Goal: Transaction & Acquisition: Book appointment/travel/reservation

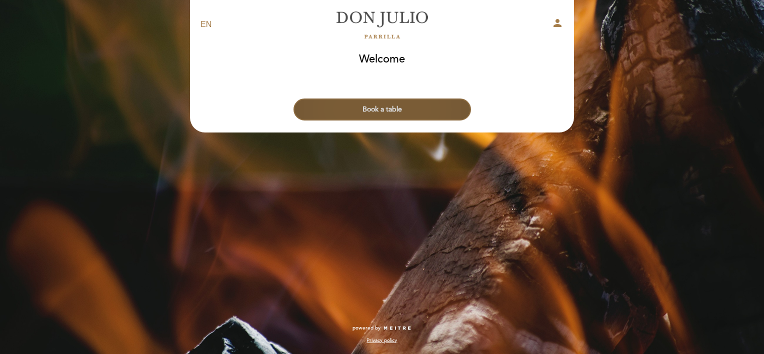
click at [384, 106] on button "Book a table" at bounding box center [383, 110] width 178 height 22
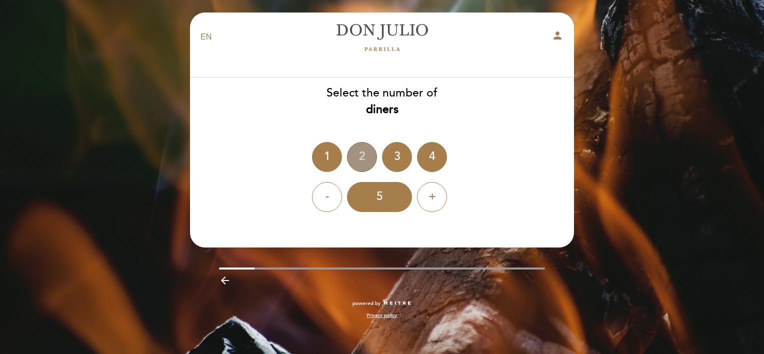
click at [360, 150] on div "2" at bounding box center [362, 157] width 30 height 30
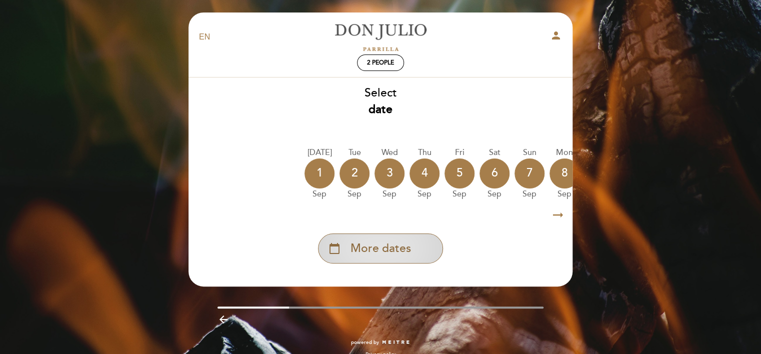
click at [392, 247] on span "More dates" at bounding box center [381, 249] width 61 height 17
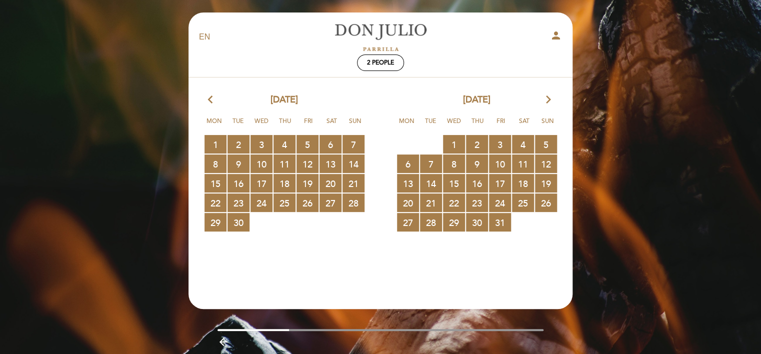
click at [550, 100] on icon "arrow_forward_ios" at bounding box center [548, 100] width 9 height 13
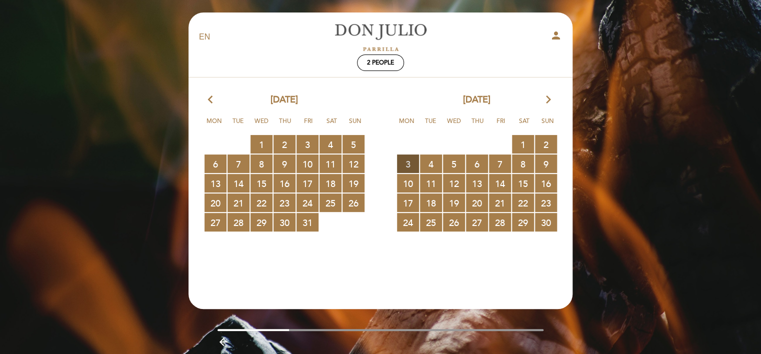
click at [410, 162] on span "3 RESERVATIONS AVAILABLE" at bounding box center [408, 164] width 22 height 19
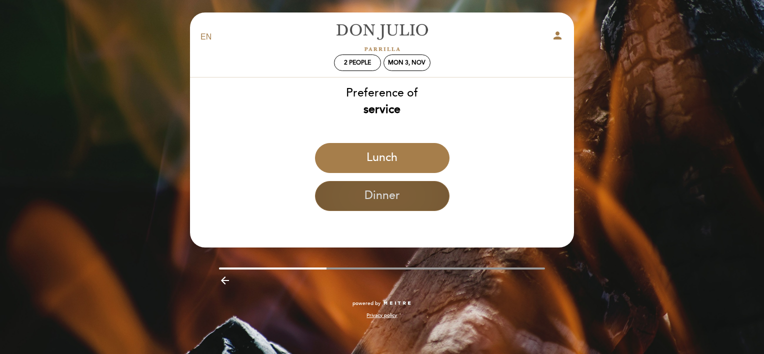
click at [388, 198] on button "Dinner" at bounding box center [382, 196] width 135 height 30
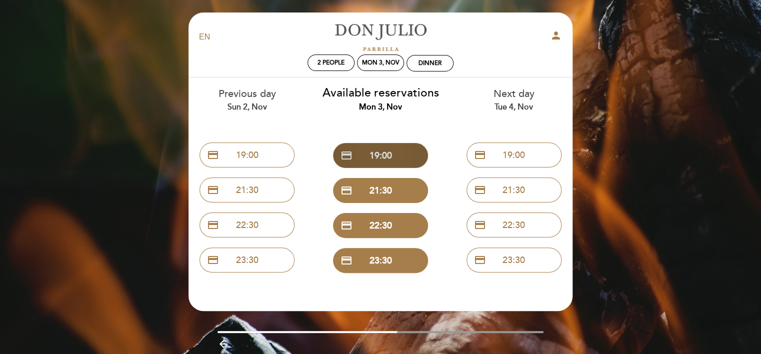
click at [396, 155] on button "credit_card 19:00" at bounding box center [380, 155] width 95 height 25
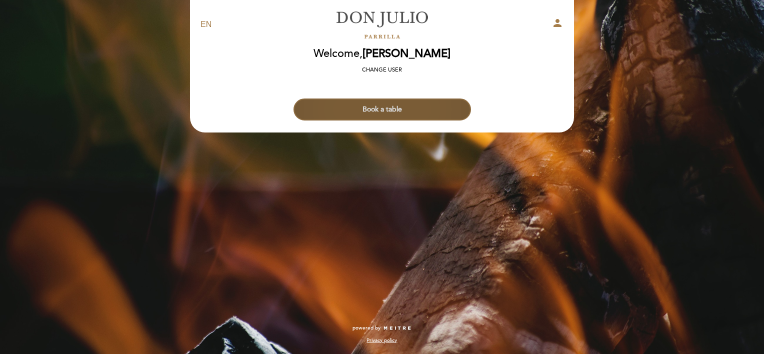
click at [390, 104] on button "Book a table" at bounding box center [383, 110] width 178 height 22
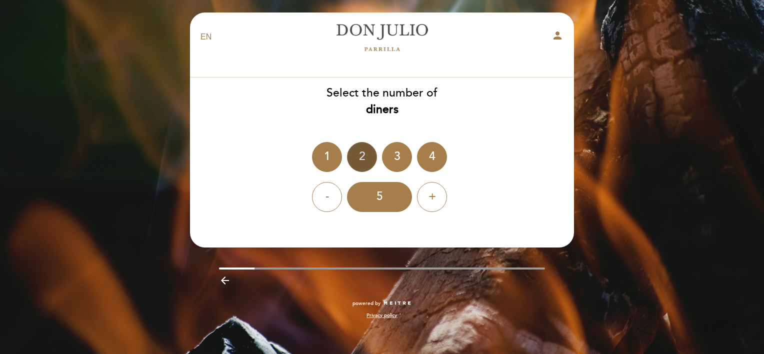
click at [368, 153] on div "2" at bounding box center [362, 157] width 30 height 30
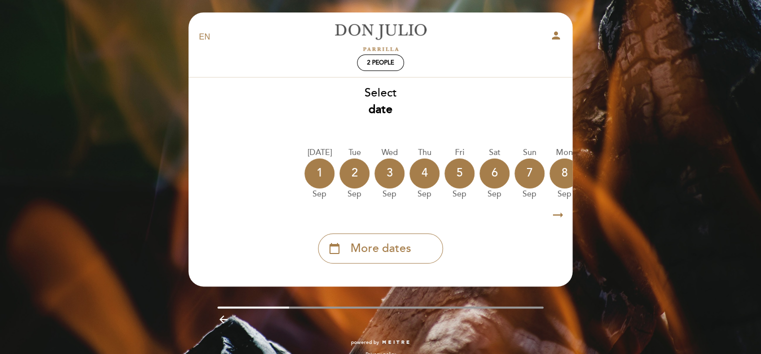
click at [560, 215] on icon "arrow_right_alt" at bounding box center [558, 216] width 15 height 22
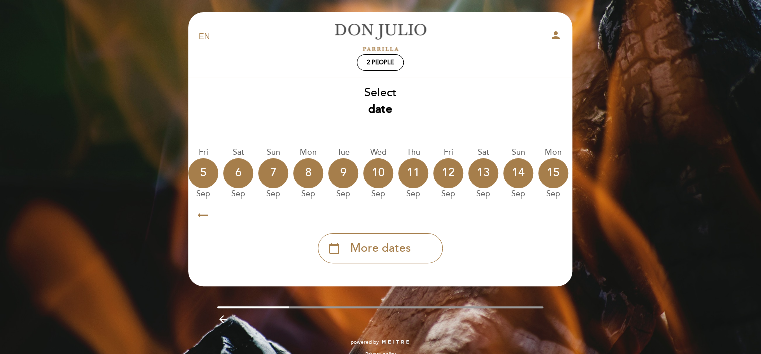
scroll to position [0, 292]
click at [560, 215] on icon "arrow_right_alt" at bounding box center [558, 216] width 15 height 22
click at [556, 180] on icon "calendar_today" at bounding box center [553, 173] width 12 height 17
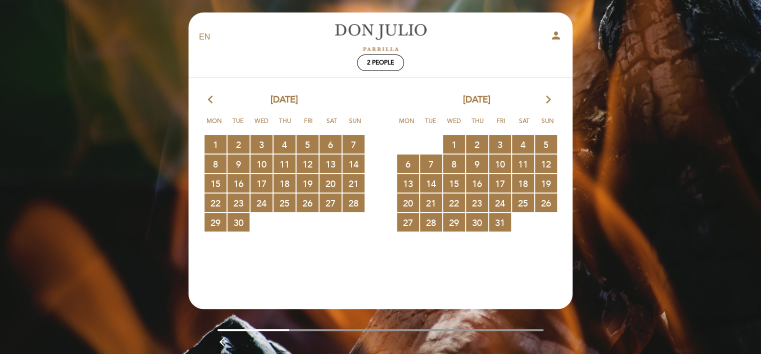
click at [547, 98] on icon "arrow_forward_ios" at bounding box center [548, 100] width 9 height 13
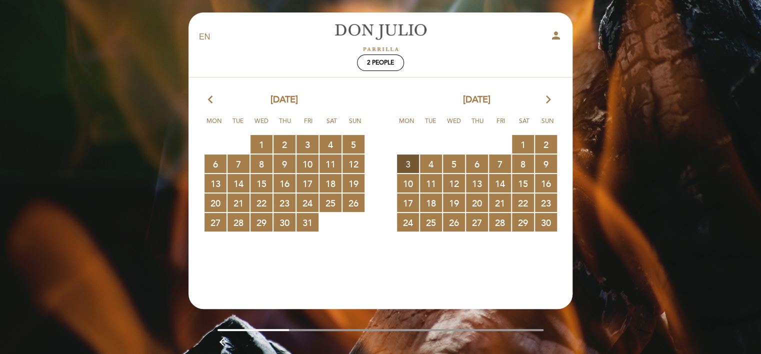
click at [404, 160] on span "3 RESERVATIONS AVAILABLE" at bounding box center [408, 164] width 22 height 19
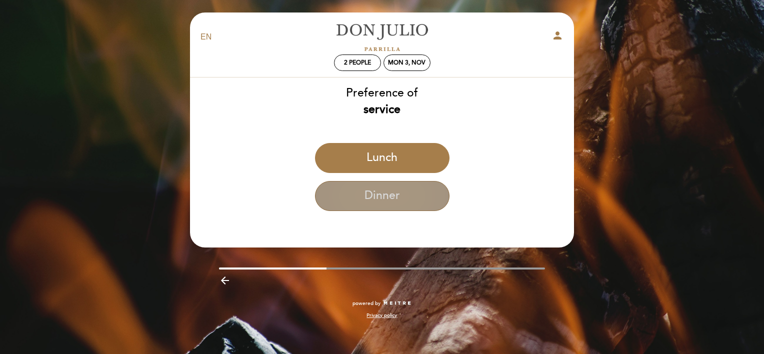
click at [392, 206] on button "Dinner" at bounding box center [382, 196] width 135 height 30
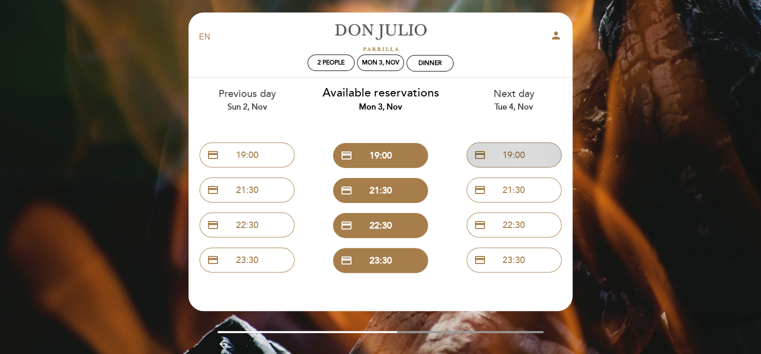
click at [503, 150] on button "credit_card 19:00" at bounding box center [514, 155] width 95 height 25
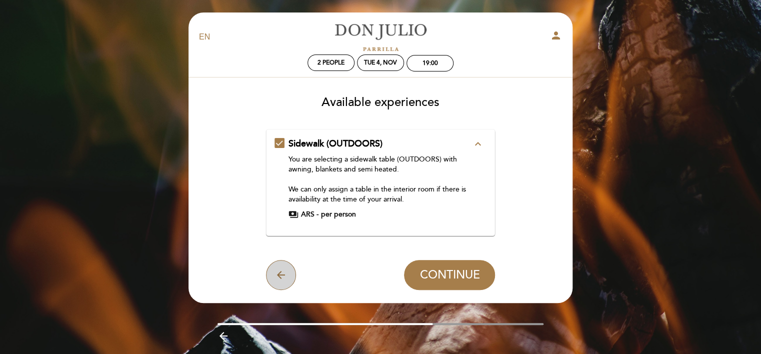
click at [278, 269] on icon "arrow_back" at bounding box center [281, 275] width 12 height 12
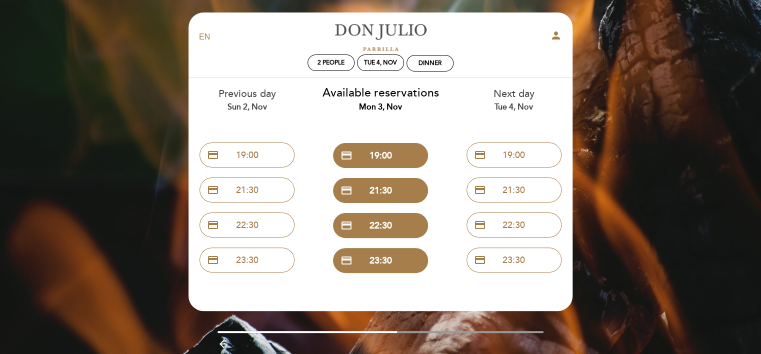
click at [368, 104] on div "Mon 3, Nov" at bounding box center [381, 108] width 119 height 12
click at [371, 160] on button "credit_card 19:00" at bounding box center [380, 155] width 95 height 25
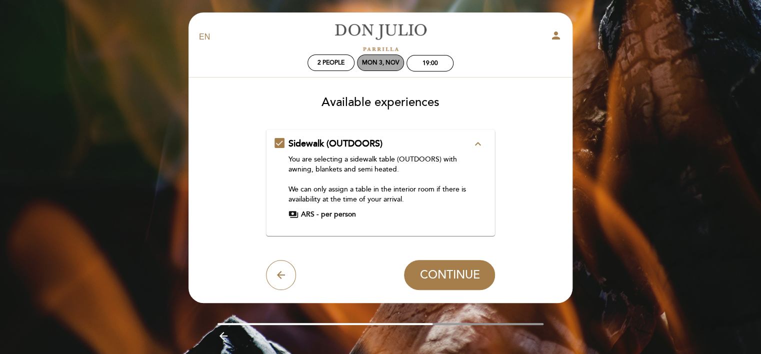
click at [382, 61] on div "Mon 3, Nov" at bounding box center [381, 63] width 38 height 8
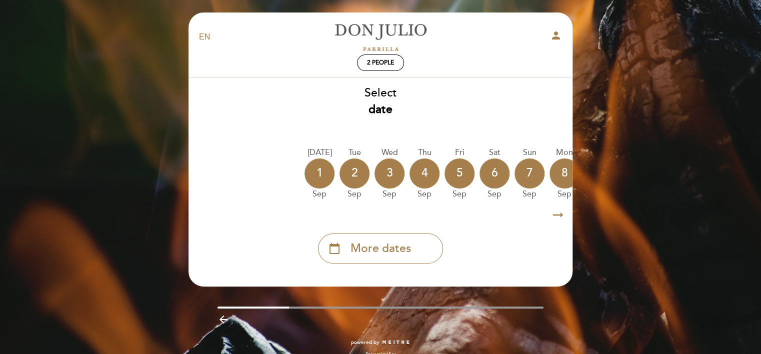
click at [558, 217] on icon "arrow_right_alt" at bounding box center [558, 216] width 15 height 22
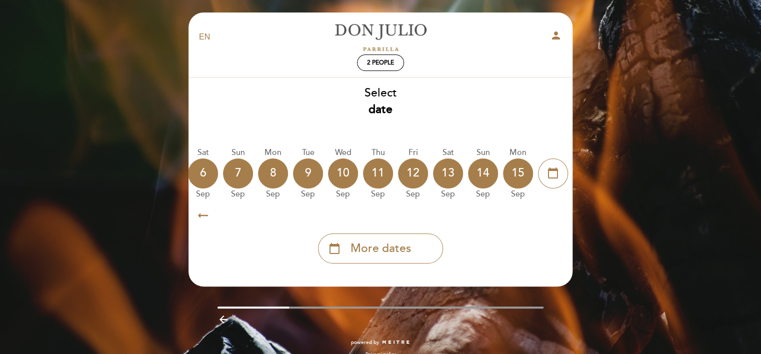
click at [558, 217] on icon "arrow_right_alt" at bounding box center [558, 216] width 15 height 22
click at [552, 174] on icon "calendar_today" at bounding box center [553, 173] width 12 height 17
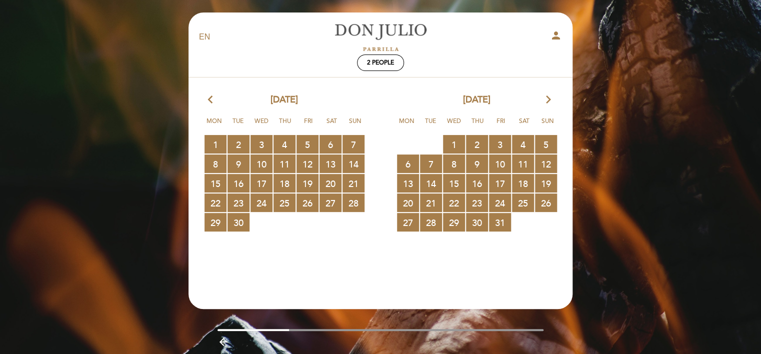
click at [550, 96] on icon "arrow_forward_ios" at bounding box center [548, 100] width 9 height 13
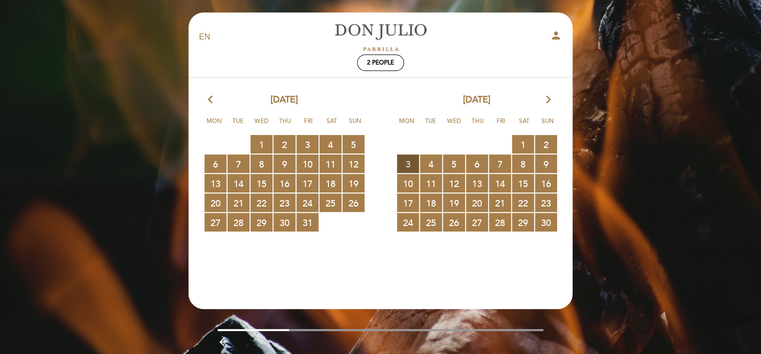
click at [403, 164] on span "3 RESERVATIONS AVAILABLE" at bounding box center [408, 164] width 22 height 19
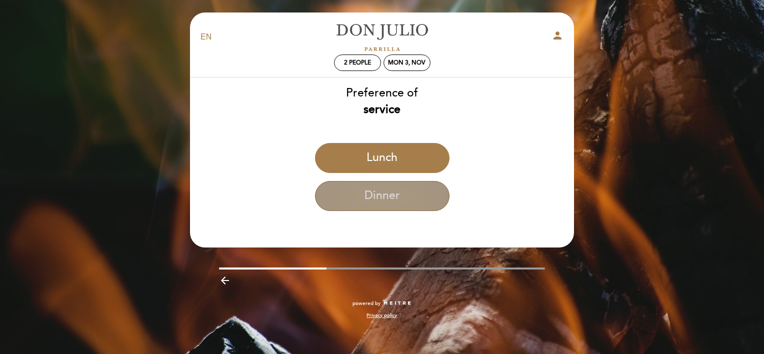
click at [388, 202] on button "Dinner" at bounding box center [382, 196] width 135 height 30
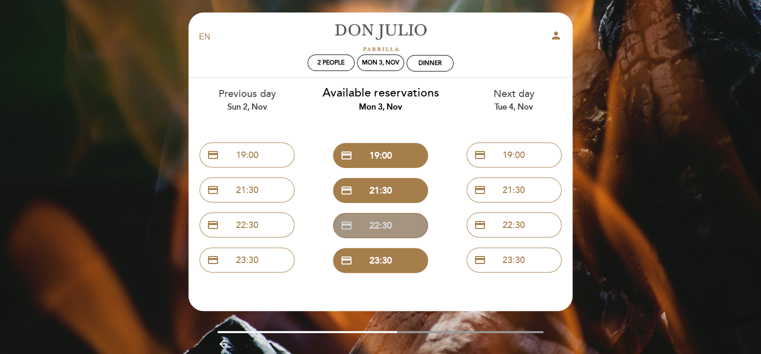
click at [378, 220] on button "credit_card 22:30" at bounding box center [380, 225] width 95 height 25
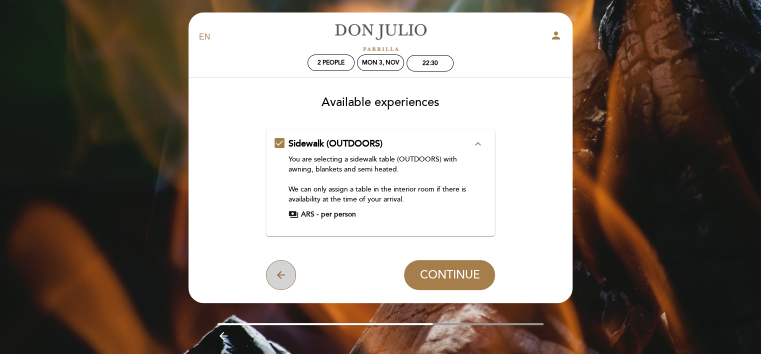
click at [272, 267] on button "arrow_back" at bounding box center [281, 275] width 30 height 30
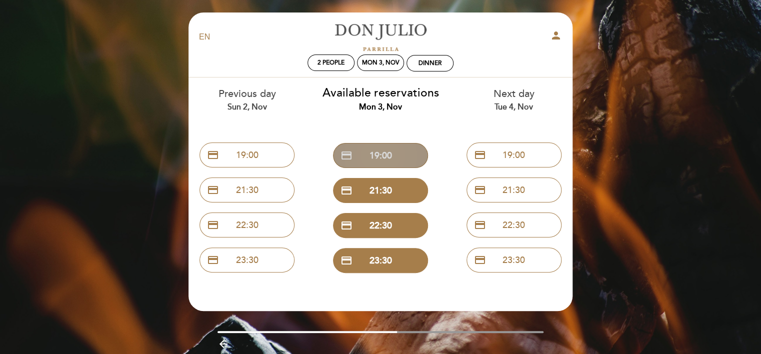
click at [381, 152] on button "credit_card 19:00" at bounding box center [380, 155] width 95 height 25
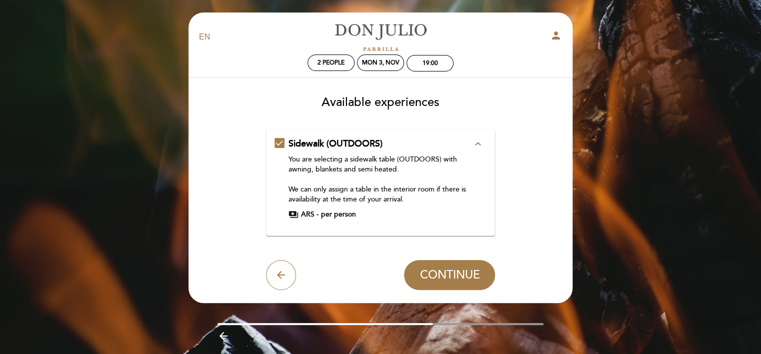
click at [276, 141] on div "Sidewalk (OUTDOORS) expand_less You are selecting a sidewalk table (OUTDOORS) w…" at bounding box center [381, 179] width 213 height 82
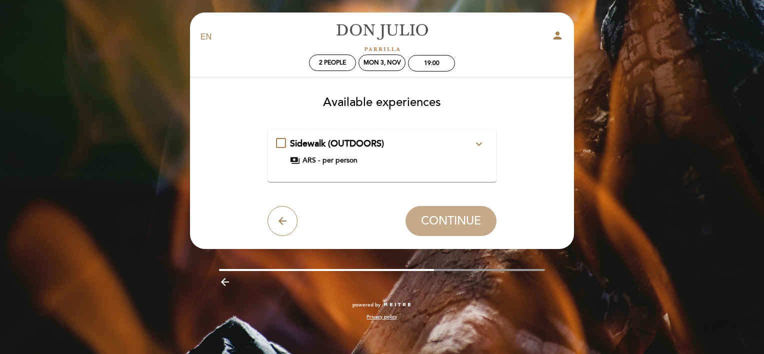
click at [479, 139] on icon "expand_more" at bounding box center [479, 144] width 12 height 12
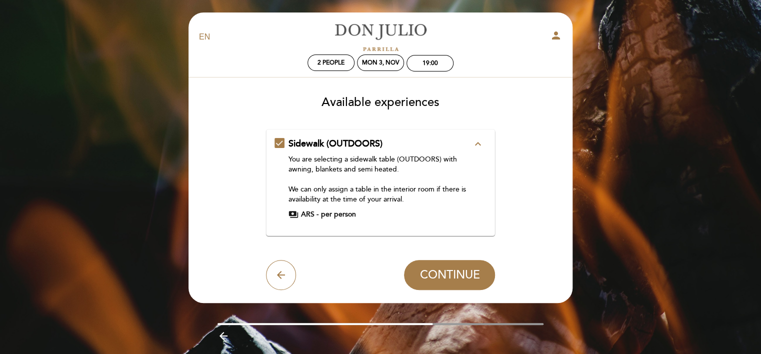
click at [280, 143] on div "Sidewalk (OUTDOORS) expand_less You are selecting a sidewalk table (OUTDOORS) w…" at bounding box center [381, 179] width 213 height 82
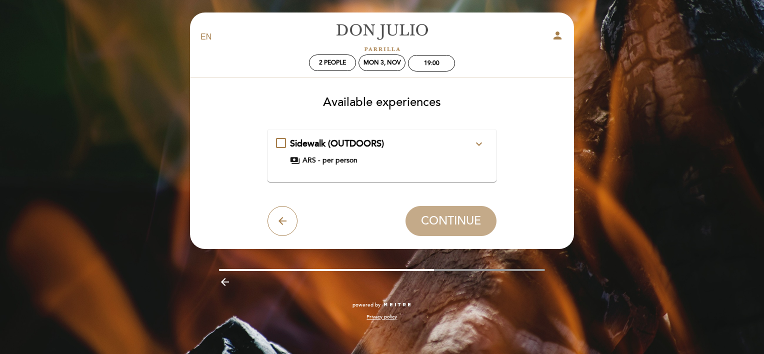
click at [276, 145] on div "Sidewalk (OUTDOORS) expand_more You are selecting a sidewalk table (OUTDOORS) w…" at bounding box center [382, 152] width 213 height 28
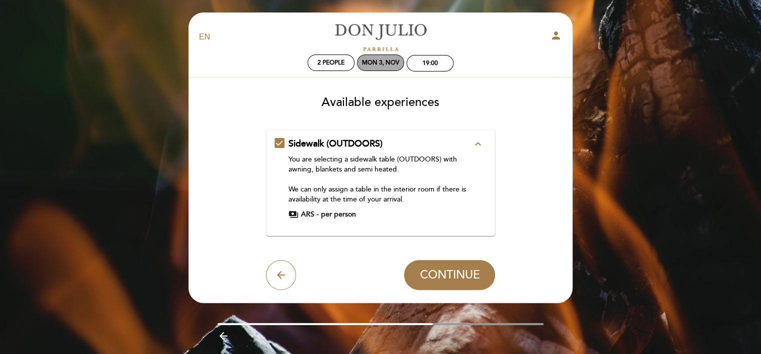
click at [377, 62] on div "Mon 3, Nov" at bounding box center [381, 63] width 38 height 8
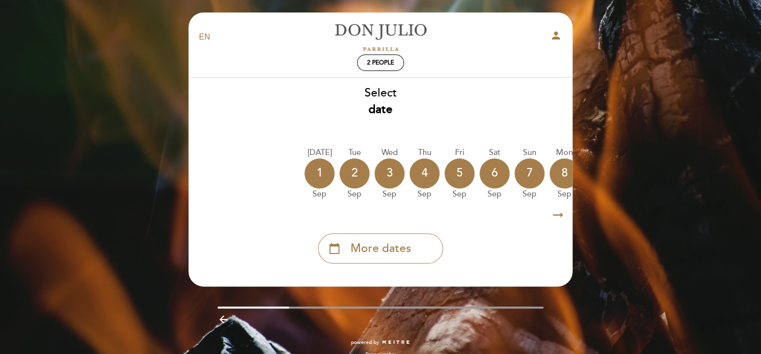
click at [561, 219] on icon "arrow_right_alt" at bounding box center [558, 216] width 15 height 22
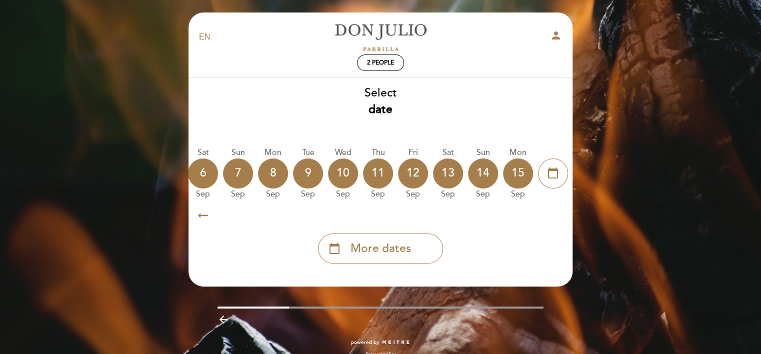
click at [561, 219] on icon "arrow_right_alt" at bounding box center [558, 216] width 15 height 22
click at [554, 166] on icon "calendar_today" at bounding box center [553, 173] width 12 height 17
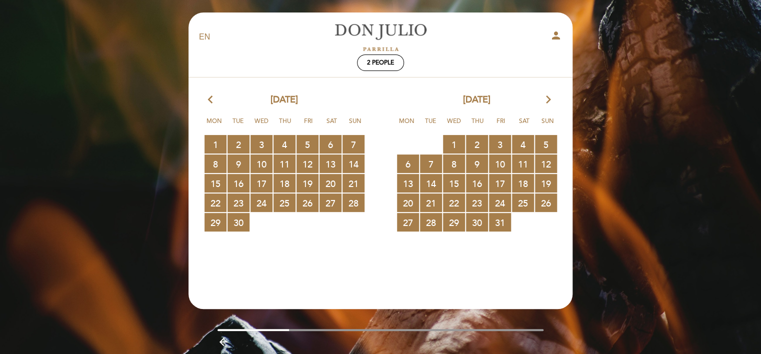
click at [548, 99] on icon "arrow_forward_ios" at bounding box center [548, 100] width 9 height 13
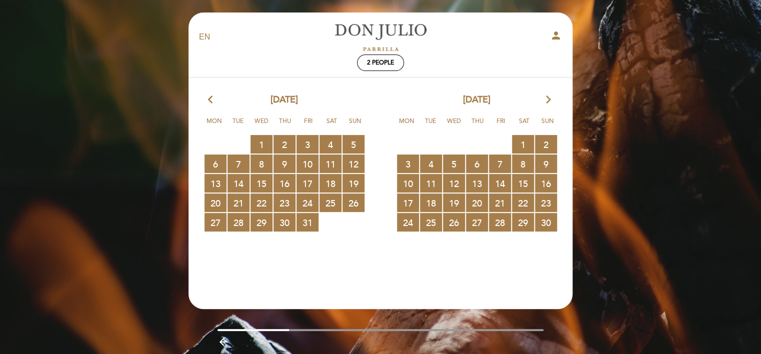
click at [548, 99] on icon "arrow_forward_ios" at bounding box center [548, 100] width 9 height 13
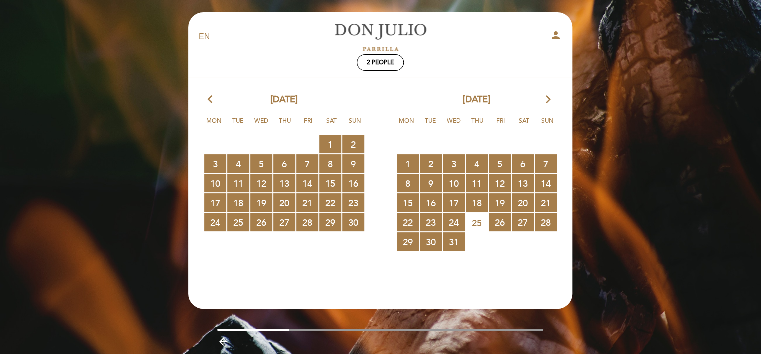
click at [548, 99] on icon "arrow_forward_ios" at bounding box center [548, 100] width 9 height 13
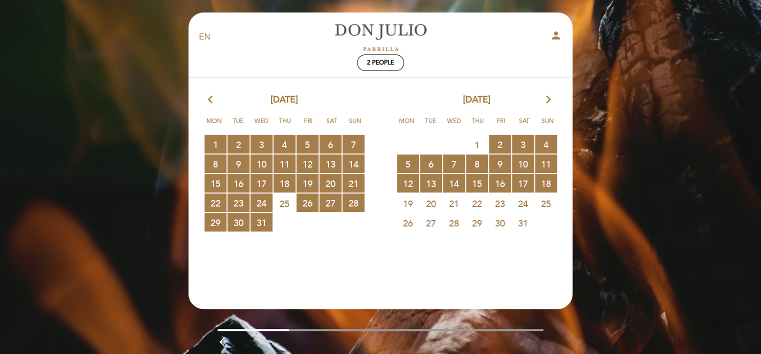
click at [548, 99] on icon "arrow_forward_ios" at bounding box center [548, 100] width 9 height 13
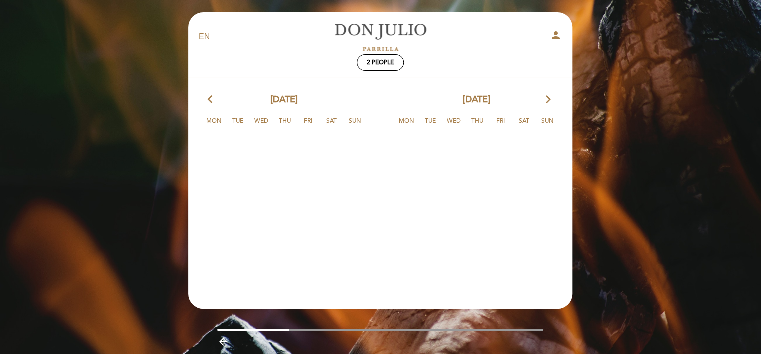
click at [524, 179] on calendar-double "arrow_back_ios February, 2026 arrow_forward_ios Mon Tue Wed Thu Fri Sat Sun 26 …" at bounding box center [380, 184] width 385 height 181
click at [209, 96] on icon "arrow_back_ios" at bounding box center [212, 100] width 9 height 13
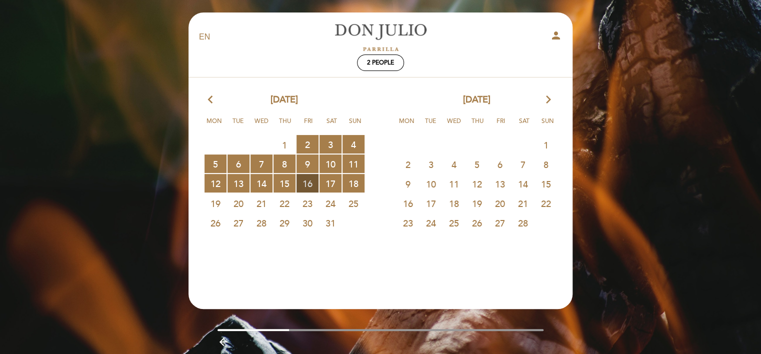
click at [314, 183] on span "16 RESERVATIONS AVAILABLE" at bounding box center [308, 183] width 22 height 19
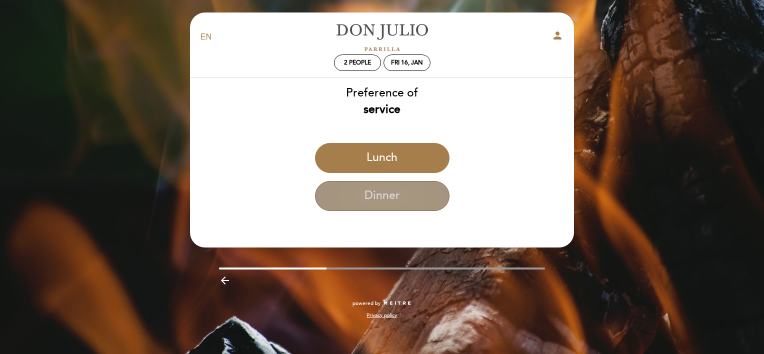
click at [376, 194] on button "Dinner" at bounding box center [382, 196] width 135 height 30
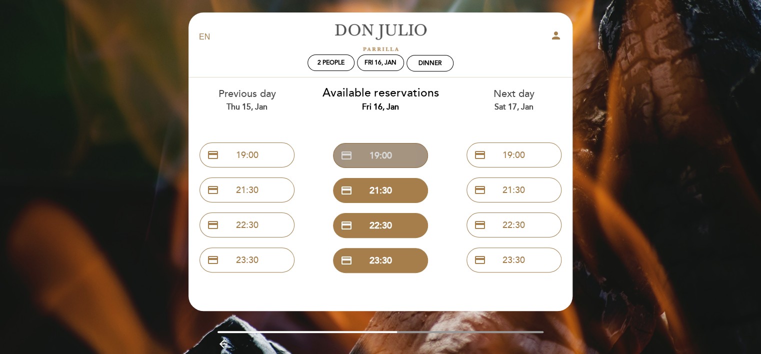
click at [382, 152] on button "credit_card 19:00" at bounding box center [380, 155] width 95 height 25
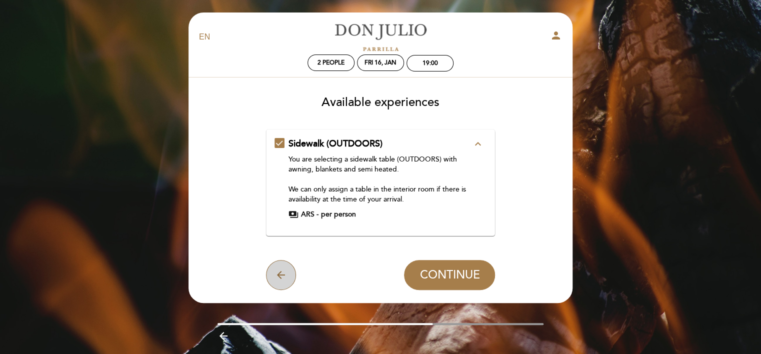
click at [275, 281] on button "arrow_back" at bounding box center [281, 275] width 30 height 30
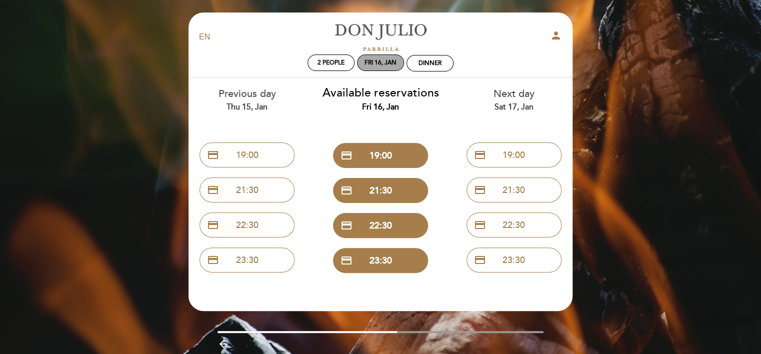
click at [369, 66] on div "Fri 16, Jan" at bounding box center [381, 63] width 32 height 8
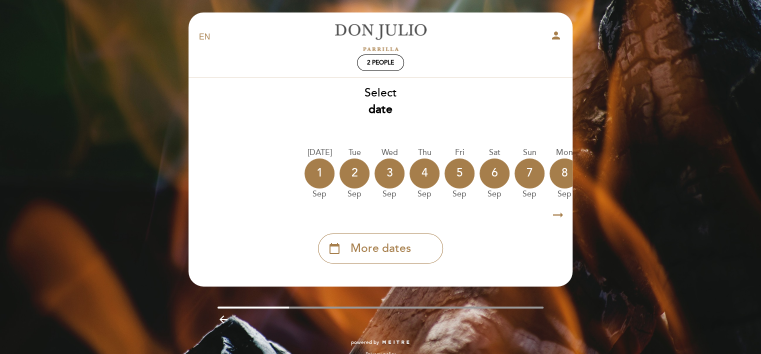
click at [554, 214] on icon "arrow_right_alt" at bounding box center [558, 216] width 15 height 22
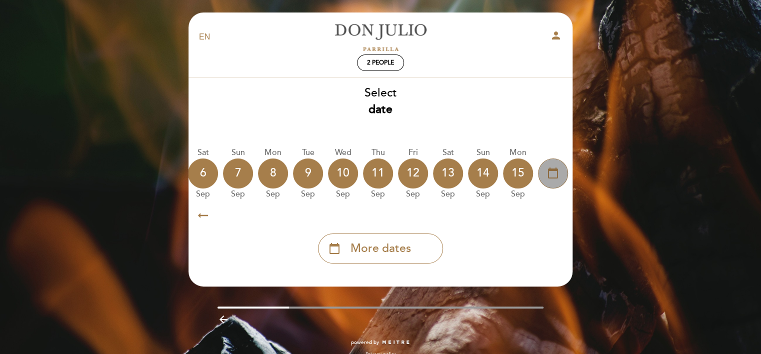
click at [554, 172] on icon "calendar_today" at bounding box center [553, 173] width 12 height 17
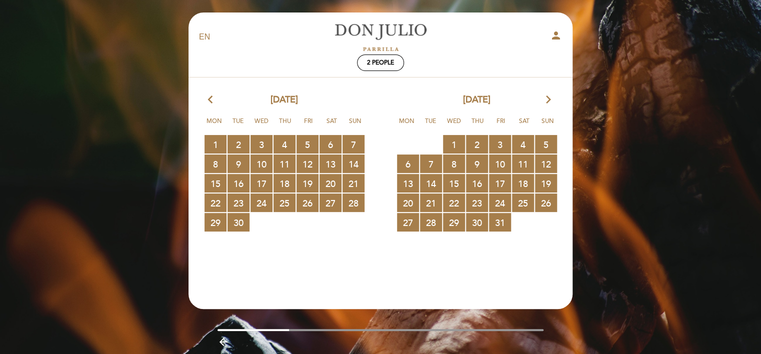
click at [548, 102] on icon "arrow_forward_ios" at bounding box center [548, 100] width 9 height 13
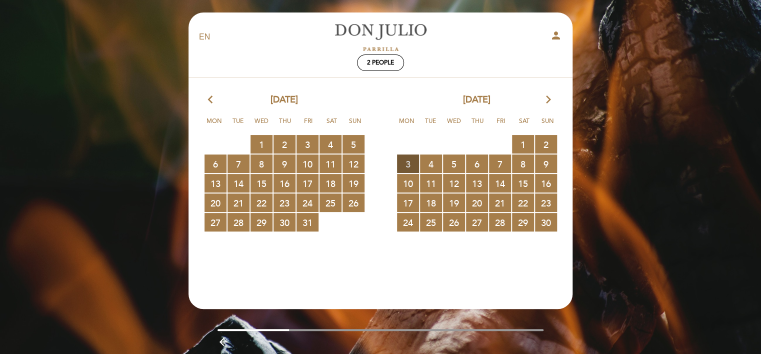
click at [410, 155] on span "3 RESERVATIONS AVAILABLE" at bounding box center [408, 164] width 22 height 19
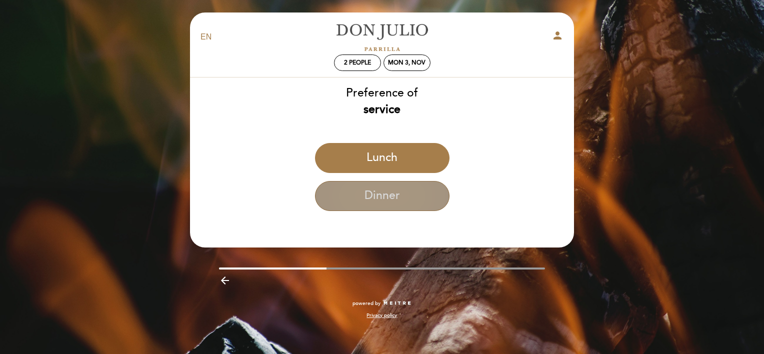
click at [384, 194] on button "Dinner" at bounding box center [382, 196] width 135 height 30
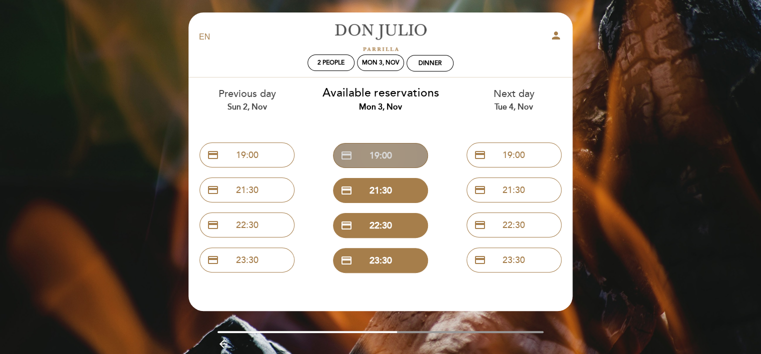
click at [359, 148] on button "credit_card 19:00" at bounding box center [380, 155] width 95 height 25
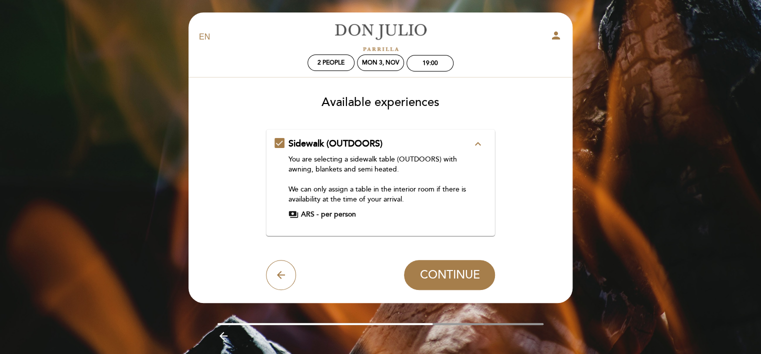
click at [279, 142] on div "Sidewalk (OUTDOORS) expand_less You are selecting a sidewalk table (OUTDOORS) w…" at bounding box center [381, 179] width 213 height 82
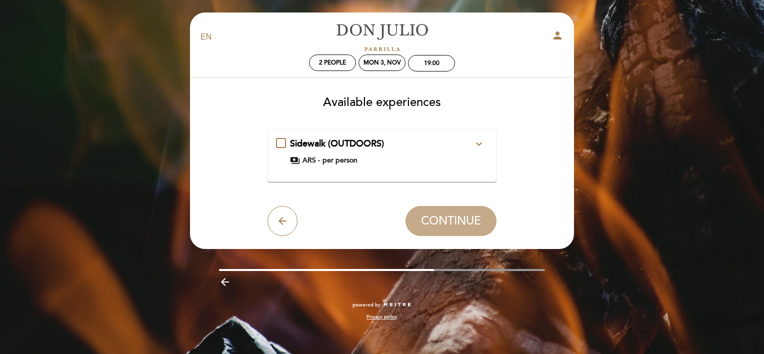
click at [280, 141] on div "Sidewalk (OUTDOORS) expand_more You are selecting a sidewalk table (OUTDOORS) w…" at bounding box center [382, 152] width 213 height 28
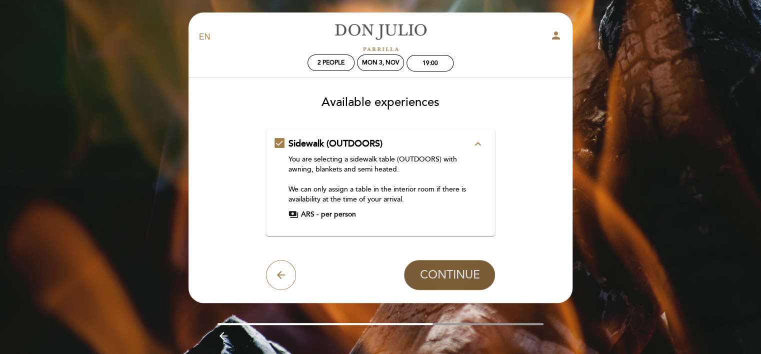
click at [444, 281] on span "CONTINUE" at bounding box center [450, 275] width 60 height 14
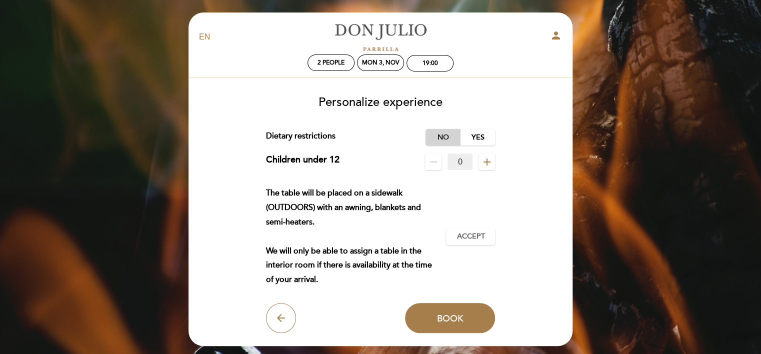
click at [442, 133] on label "No" at bounding box center [443, 137] width 35 height 17
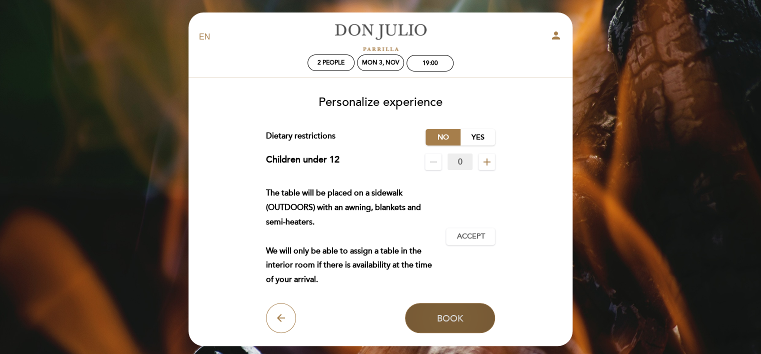
click at [450, 320] on span "Book" at bounding box center [450, 318] width 27 height 11
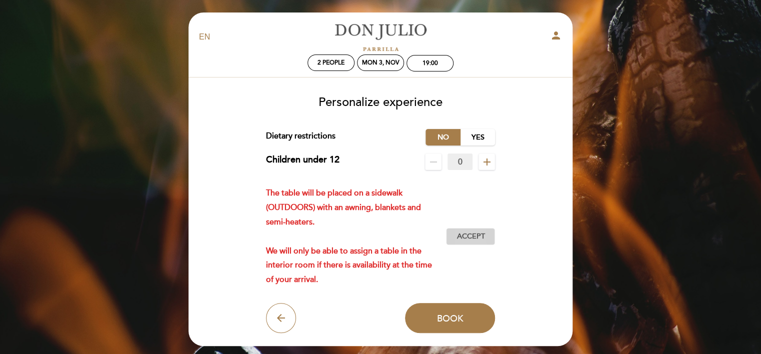
click at [466, 238] on span "Accept" at bounding box center [471, 237] width 28 height 11
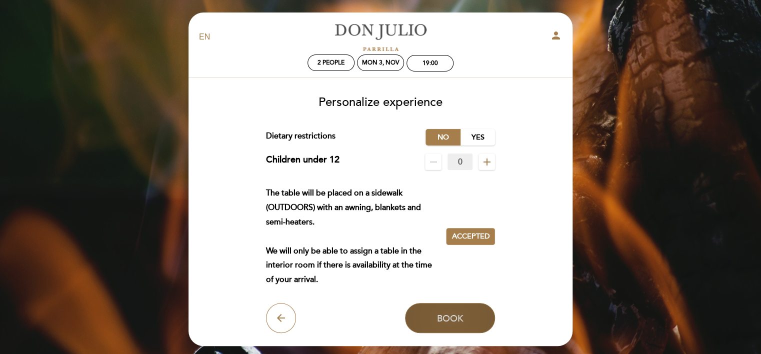
click at [452, 323] on span "Book" at bounding box center [450, 318] width 27 height 11
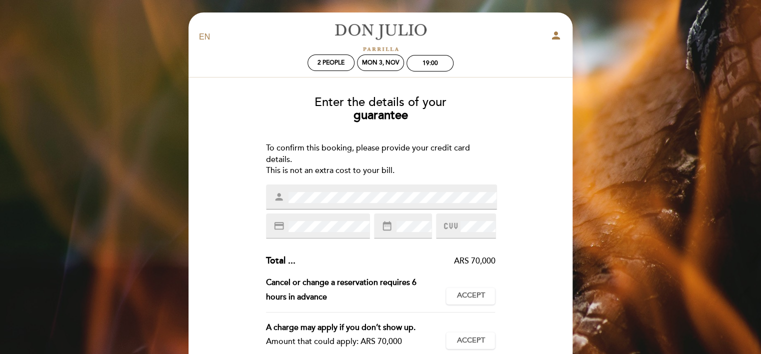
drag, startPoint x: 500, startPoint y: 318, endPoint x: 564, endPoint y: 316, distance: 64.1
click at [564, 316] on div "Enter the details of your guarantee To confirm this booking, please provide you…" at bounding box center [381, 284] width 370 height 393
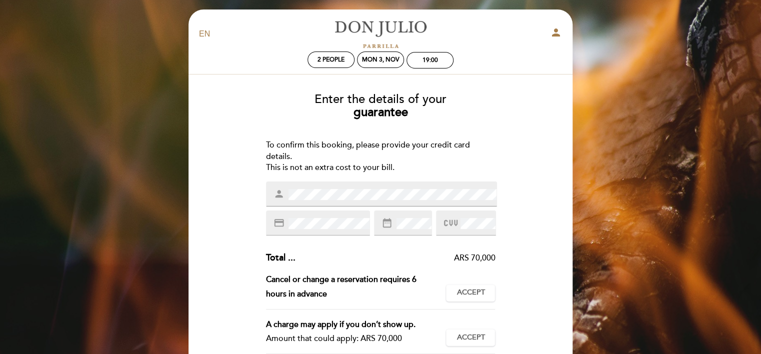
scroll to position [0, 0]
